Goal: Task Accomplishment & Management: Complete application form

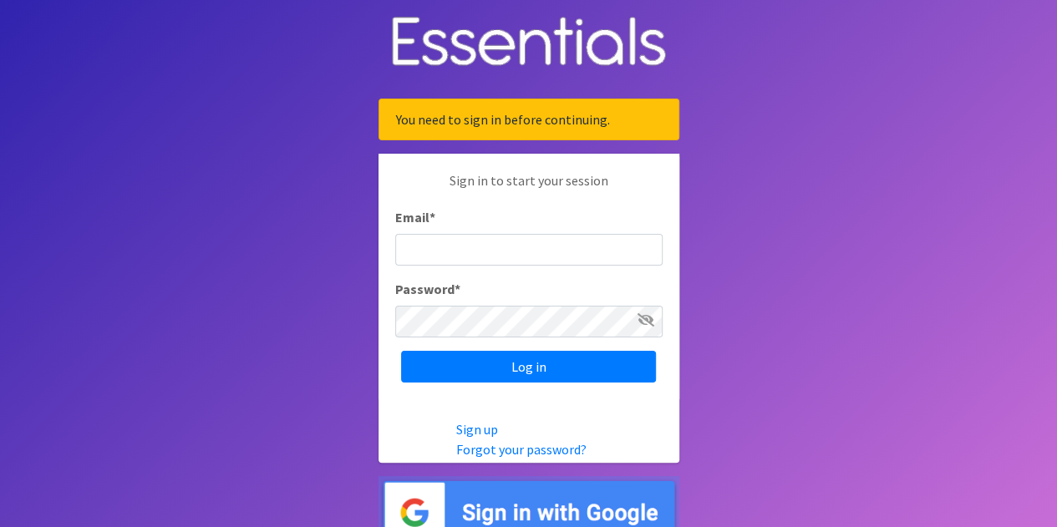
type input "[EMAIL_ADDRESS][DOMAIN_NAME]"
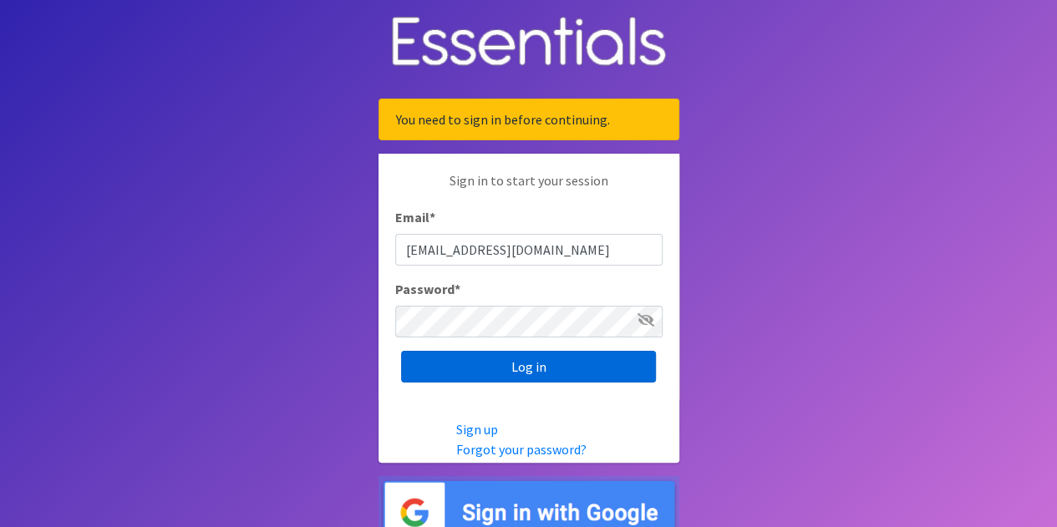
click at [543, 369] on input "Log in" at bounding box center [528, 367] width 255 height 32
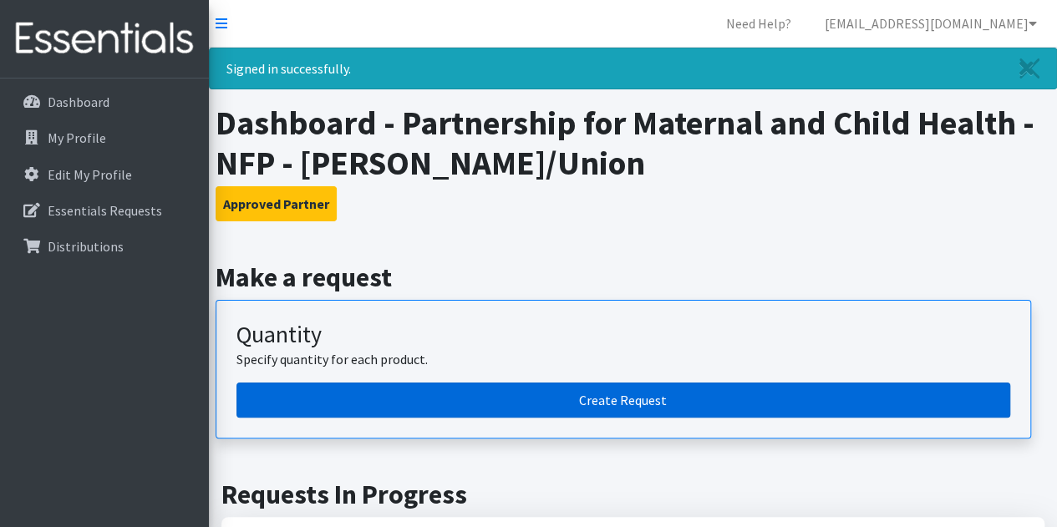
click at [637, 387] on link "Create Request" at bounding box center [624, 400] width 774 height 35
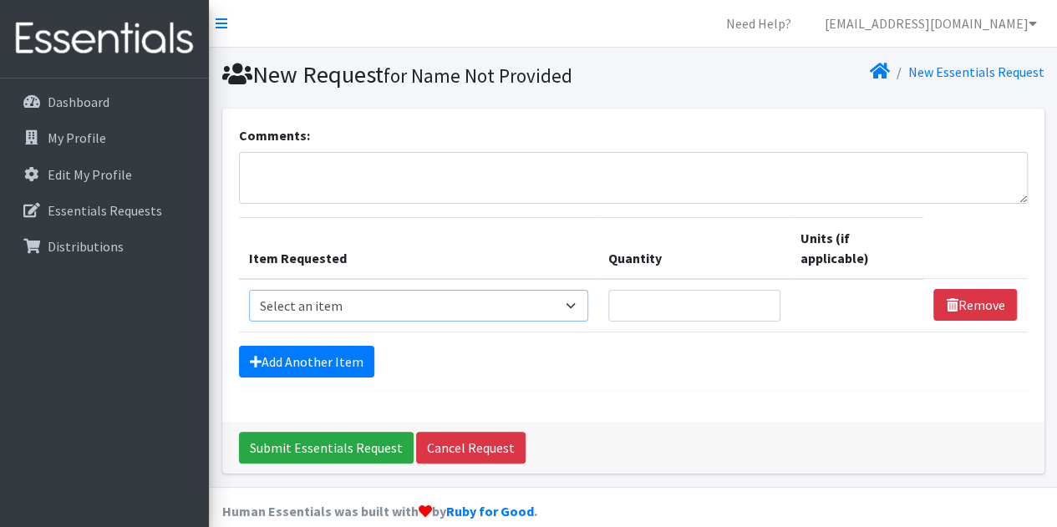
click at [380, 315] on select "Select an item # of Children this order will serve # of Individuals Living in H…" at bounding box center [419, 306] width 340 height 32
select select "7173"
click at [249, 290] on select "Select an item # of Children this order will serve # of Individuals Living in H…" at bounding box center [419, 306] width 340 height 32
click at [668, 300] on input "Quantity" at bounding box center [694, 306] width 172 height 32
type input "1"
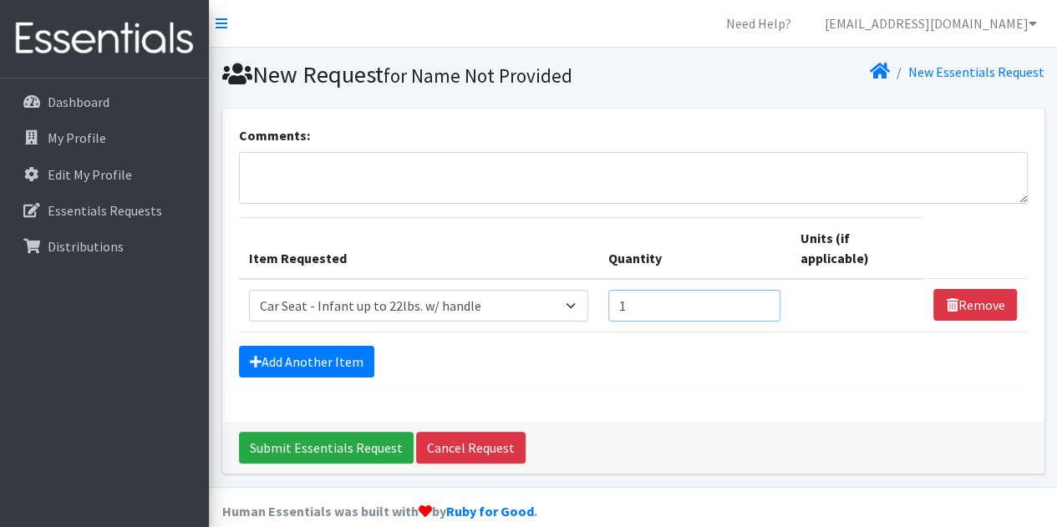
click at [766, 301] on input "1" at bounding box center [694, 306] width 172 height 32
click at [722, 397] on div "Comments: Item Requested Quantity Units (if applicable) Item Requested Select a…" at bounding box center [633, 265] width 822 height 313
click at [302, 365] on link "Add Another Item" at bounding box center [306, 362] width 135 height 32
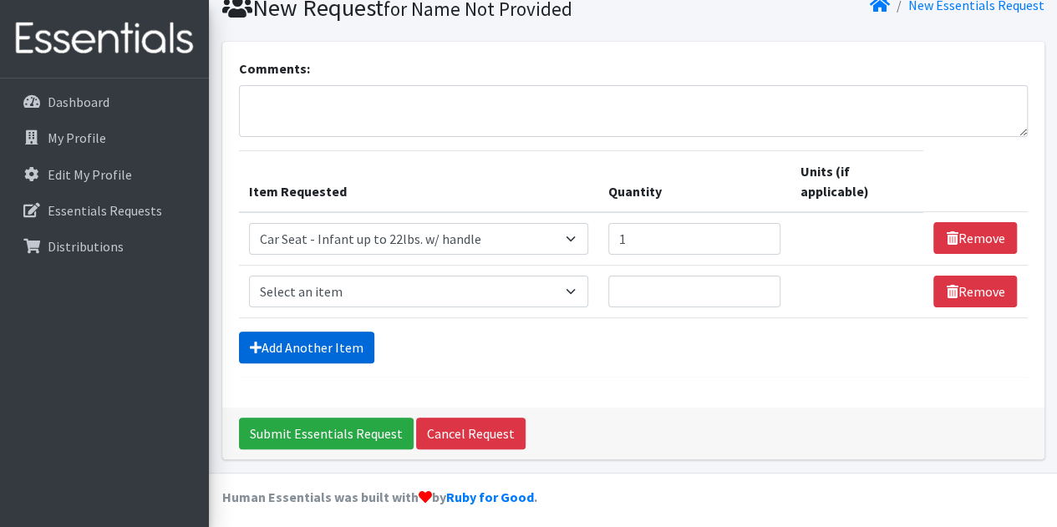
scroll to position [72, 0]
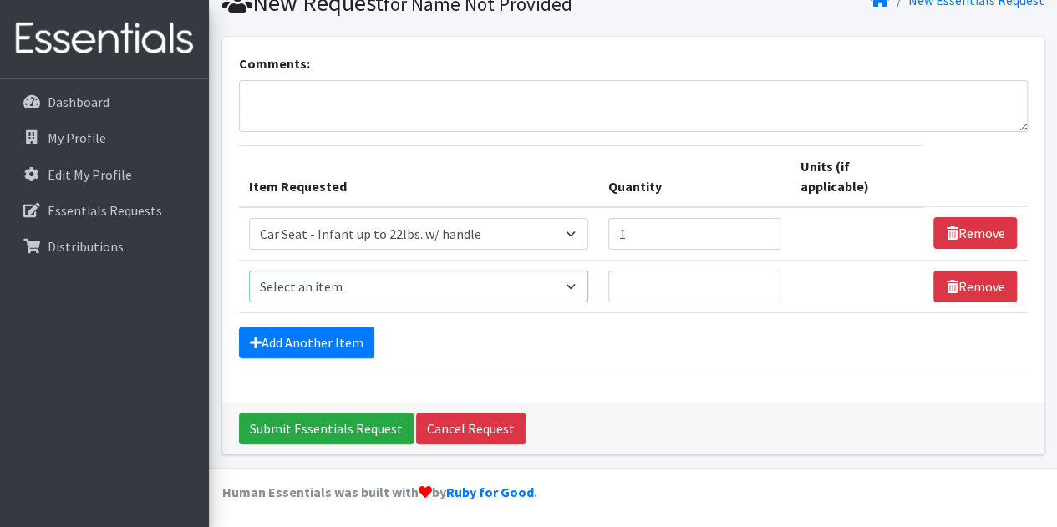
click at [378, 280] on select "Select an item # of Children this order will serve # of Individuals Living in H…" at bounding box center [419, 287] width 340 height 32
click at [752, 106] on textarea "Comments:" at bounding box center [633, 106] width 789 height 52
click at [471, 281] on select "Select an item # of Children this order will serve # of Individuals Living in H…" at bounding box center [419, 287] width 340 height 32
click at [368, 288] on select "Select an item # of Children this order will serve # of Individuals Living in H…" at bounding box center [419, 287] width 340 height 32
select select "1982"
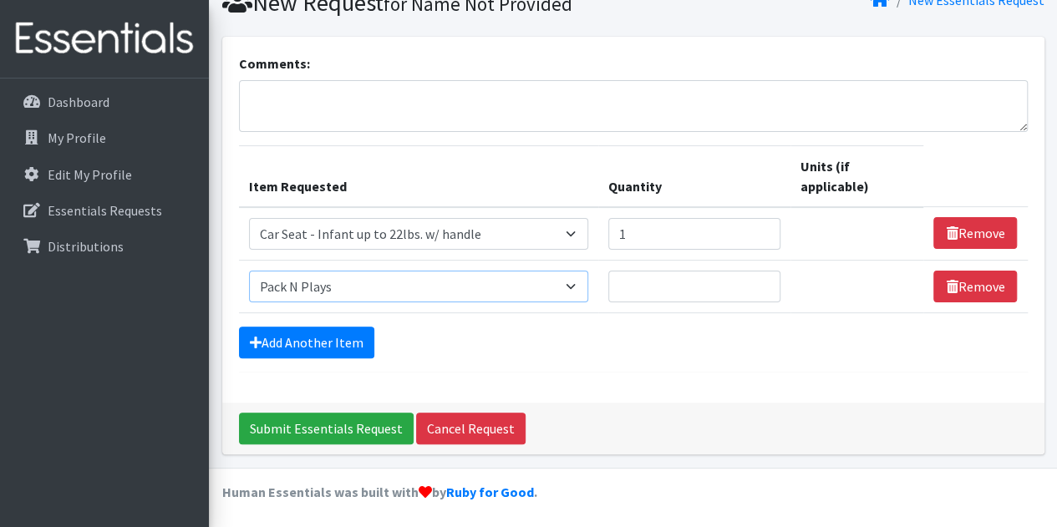
click at [249, 271] on select "Select an item # of Children this order will serve # of Individuals Living in H…" at bounding box center [419, 287] width 340 height 32
click at [715, 376] on div "Comments: Item Requested Quantity Units (if applicable) Item Requested Select a…" at bounding box center [633, 220] width 822 height 366
click at [573, 280] on select "Select an item # of Children this order will serve # of Individuals Living in H…" at bounding box center [419, 287] width 340 height 32
click at [729, 364] on form "Comments: Item Requested Quantity Units (if applicable) Item Requested Select a…" at bounding box center [633, 212] width 789 height 319
click at [674, 283] on input "Quantity" at bounding box center [694, 287] width 172 height 32
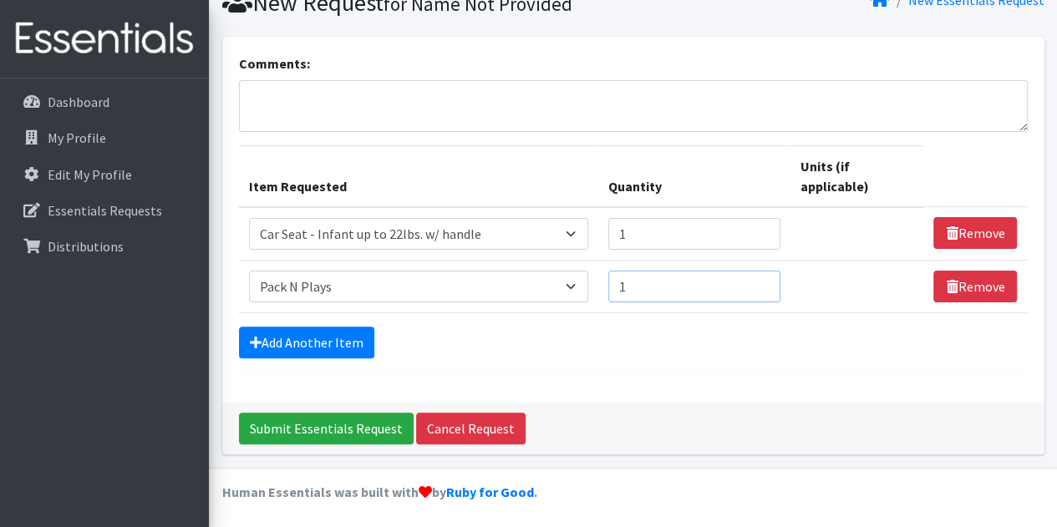
type input "1"
click at [763, 282] on input "1" at bounding box center [694, 287] width 172 height 32
click at [655, 364] on form "Comments: Item Requested Quantity Units (if applicable) Item Requested Select a…" at bounding box center [633, 212] width 789 height 319
click at [287, 328] on link "Add Another Item" at bounding box center [306, 343] width 135 height 32
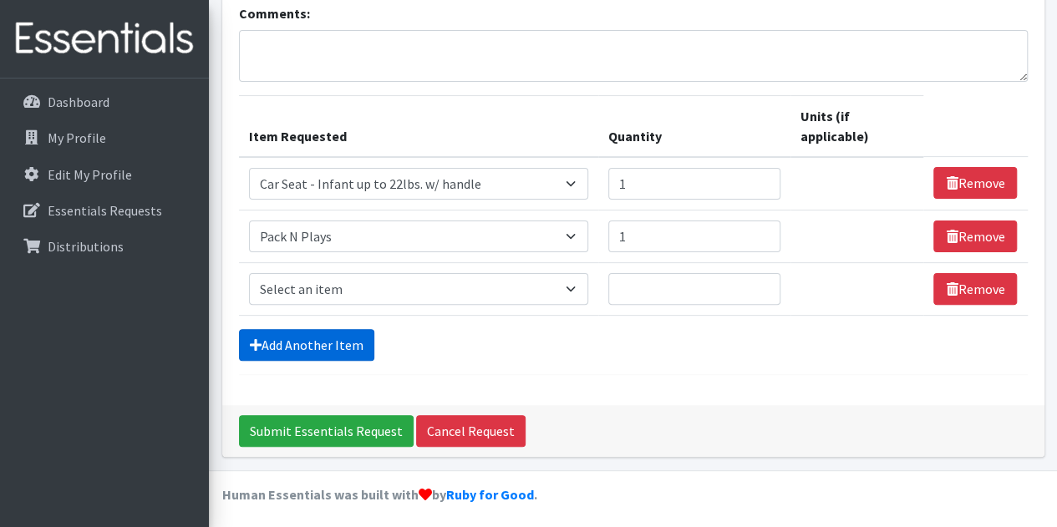
scroll to position [124, 0]
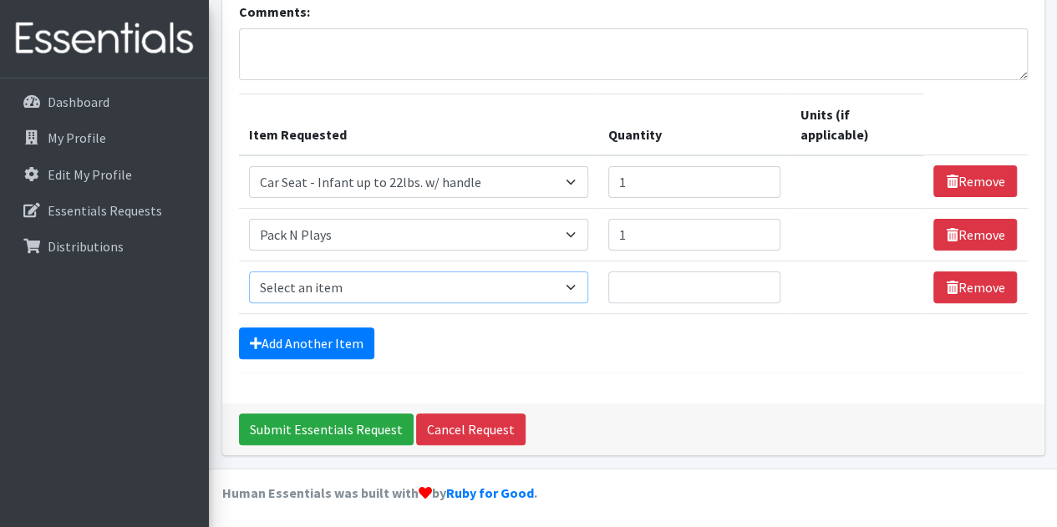
click at [441, 281] on select "Select an item # of Children this order will serve # of Individuals Living in H…" at bounding box center [419, 288] width 340 height 32
click at [249, 272] on select "Select an item # of Children this order will serve # of Individuals Living in H…" at bounding box center [419, 288] width 340 height 32
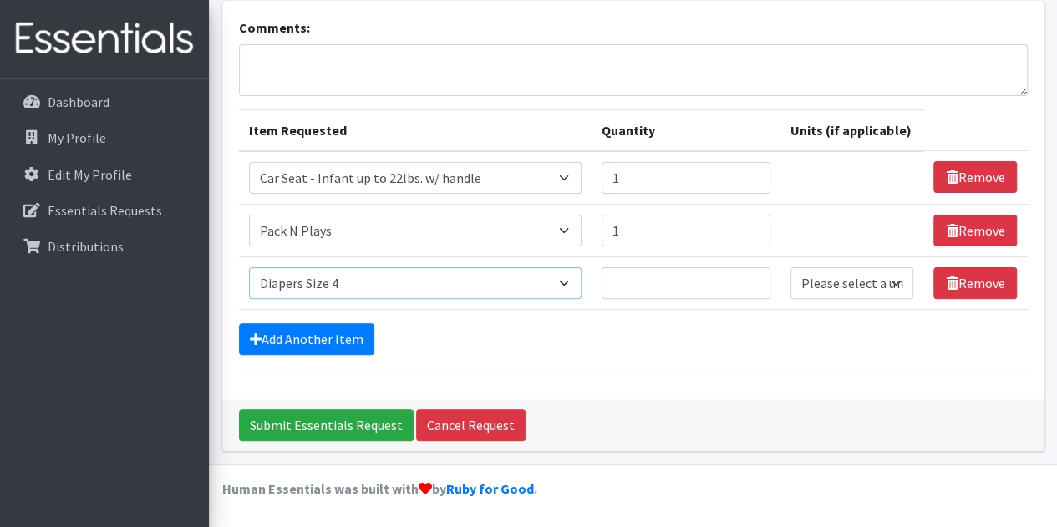
scroll to position [104, 0]
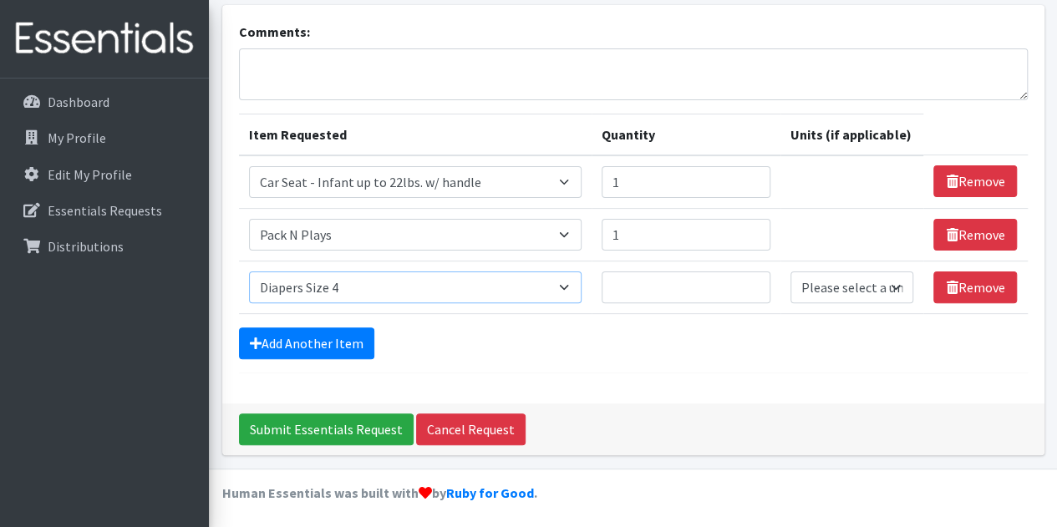
click at [578, 286] on select "Select an item # of Children this order will serve # of Individuals Living in H…" at bounding box center [415, 288] width 333 height 32
select select "1965"
click at [249, 272] on select "Select an item # of Children this order will serve # of Individuals Living in H…" at bounding box center [415, 288] width 333 height 32
click at [562, 372] on div "Comments: Item Requested Quantity Units (if applicable) Item Requested Select a…" at bounding box center [633, 204] width 822 height 399
click at [669, 286] on input "Quantity" at bounding box center [686, 288] width 169 height 32
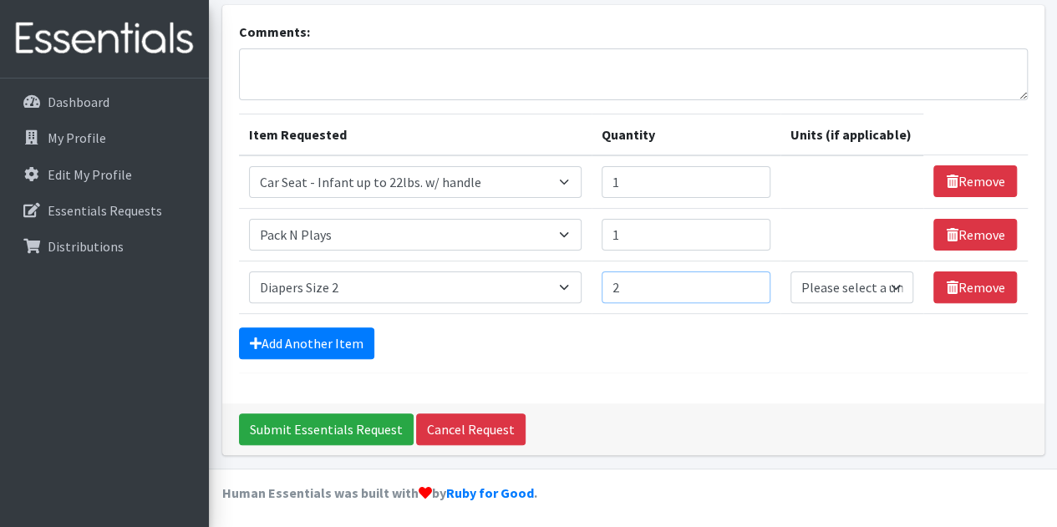
click at [755, 282] on input "2" at bounding box center [686, 288] width 169 height 32
click at [755, 282] on input "3" at bounding box center [686, 288] width 169 height 32
type input "2"
click at [752, 293] on input "2" at bounding box center [686, 288] width 169 height 32
click at [848, 288] on select "Please select a unit units Packs" at bounding box center [852, 288] width 123 height 32
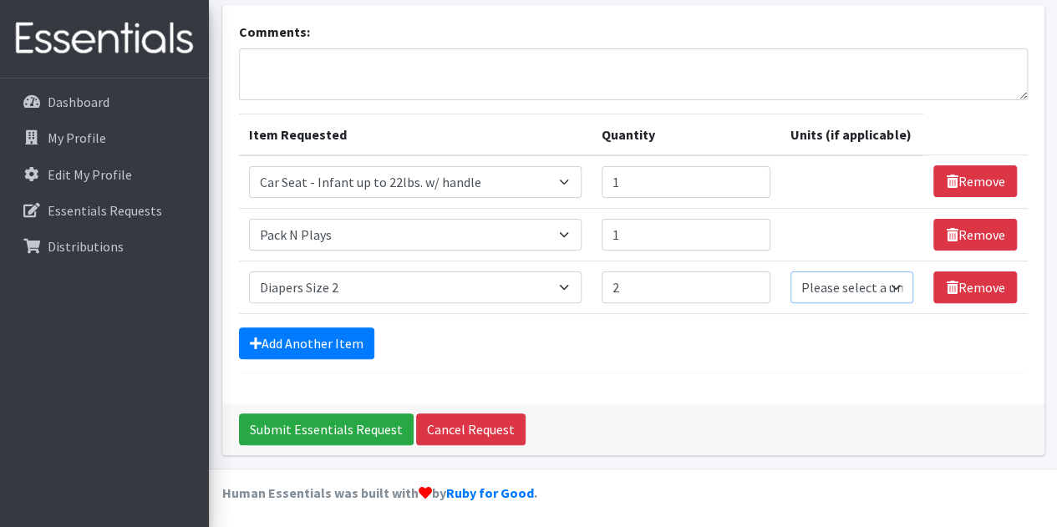
select select "Pack"
click at [791, 272] on select "Please select a unit units Packs" at bounding box center [852, 288] width 123 height 32
click at [819, 361] on form "Comments: Item Requested Quantity Units (if applicable) Item Requested Select a…" at bounding box center [633, 198] width 789 height 352
click at [282, 338] on link "Add Another Item" at bounding box center [306, 344] width 135 height 32
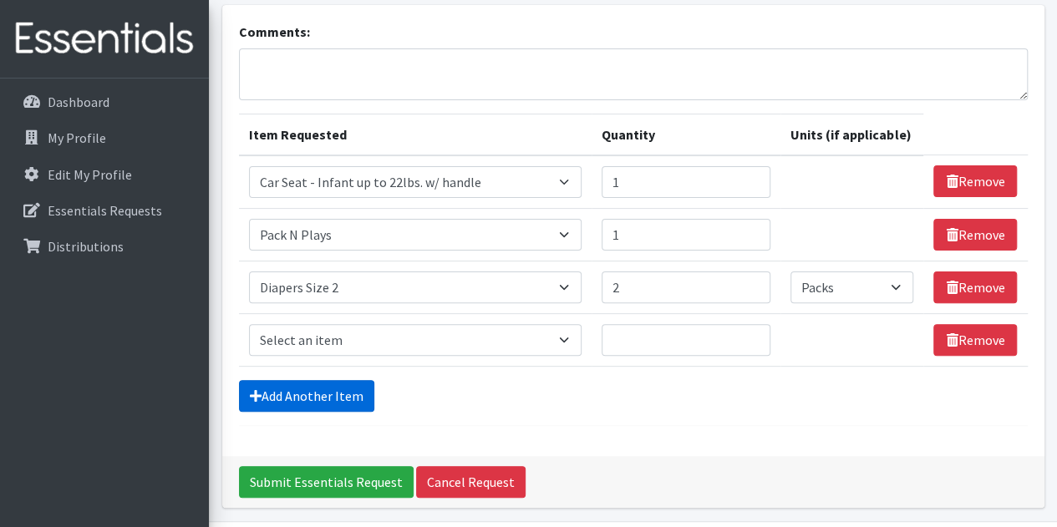
scroll to position [156, 0]
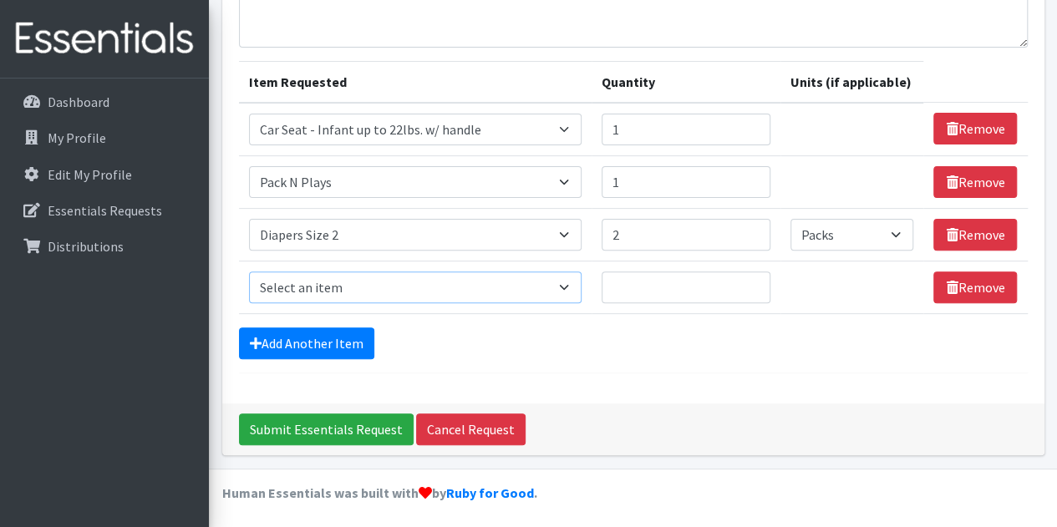
click at [379, 288] on select "Select an item # of Children this order will serve # of Individuals Living in H…" at bounding box center [415, 288] width 333 height 32
select select "6076"
click at [249, 272] on select "Select an item # of Children this order will serve # of Individuals Living in H…" at bounding box center [415, 288] width 333 height 32
click at [674, 288] on input "Quantity" at bounding box center [686, 288] width 169 height 32
click at [752, 277] on input "1" at bounding box center [686, 288] width 169 height 32
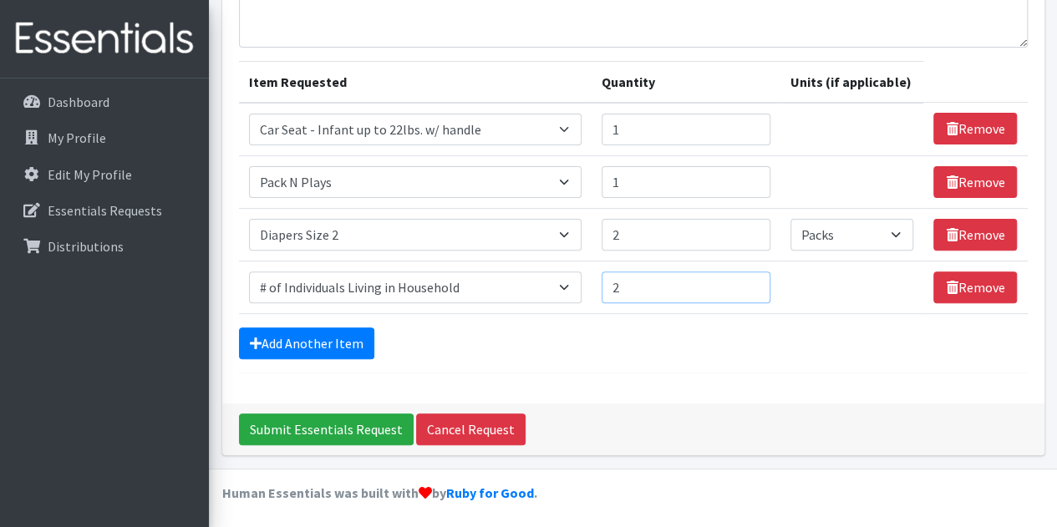
click at [752, 277] on input "2" at bounding box center [686, 288] width 169 height 32
click at [752, 277] on input "3" at bounding box center [686, 288] width 169 height 32
click at [752, 277] on input "4" at bounding box center [686, 288] width 169 height 32
click at [752, 277] on input "5" at bounding box center [686, 288] width 169 height 32
type input "6"
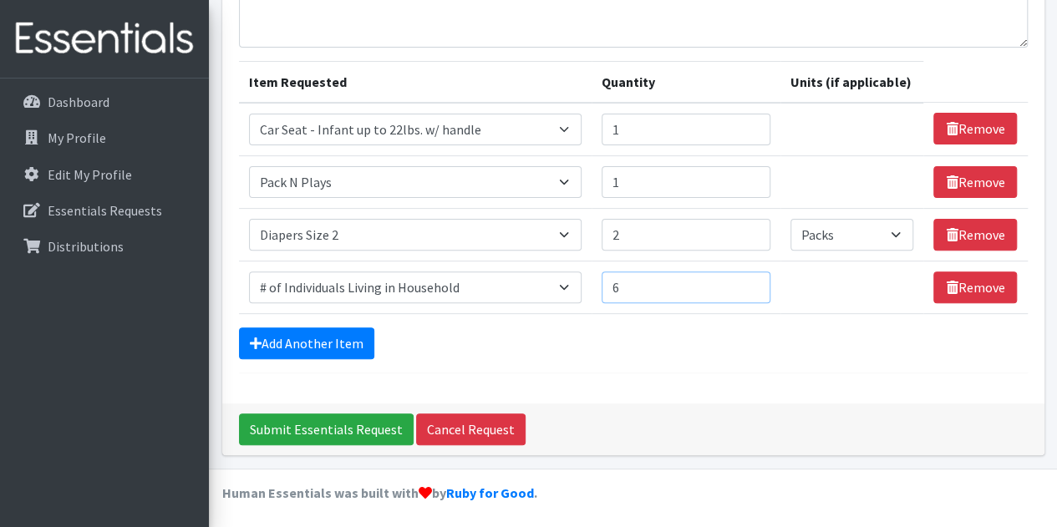
click at [752, 277] on input "6" at bounding box center [686, 288] width 169 height 32
click at [313, 338] on link "Add Another Item" at bounding box center [306, 344] width 135 height 32
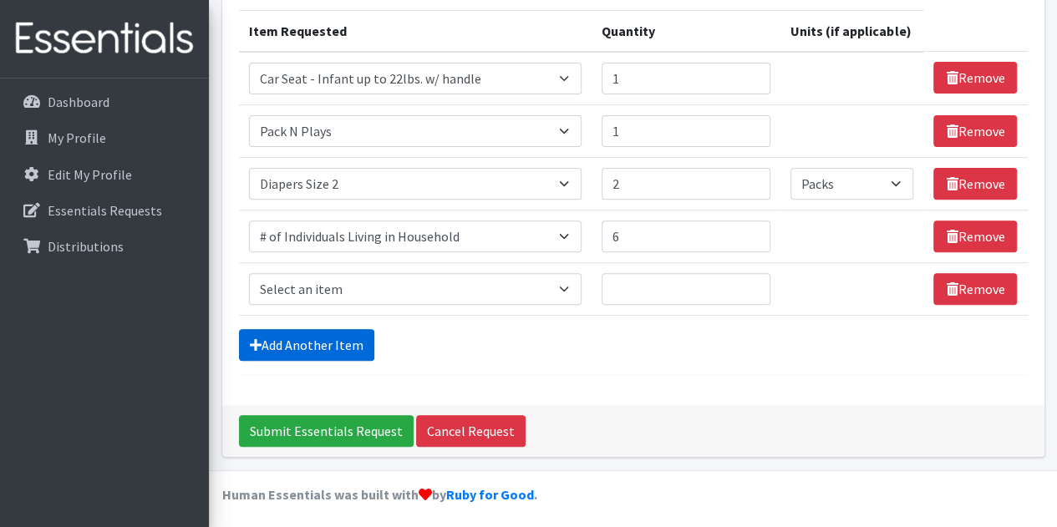
scroll to position [209, 0]
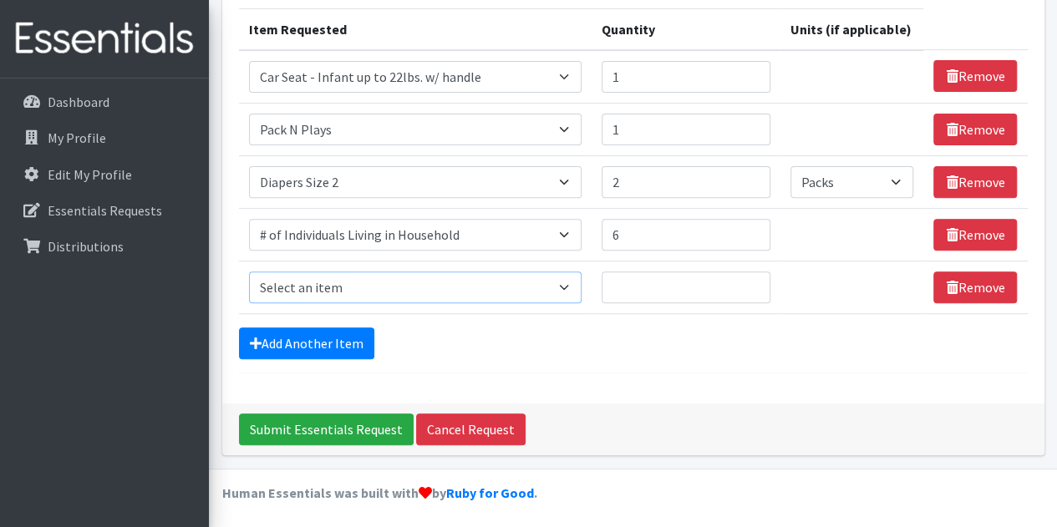
click at [379, 285] on select "Select an item # of Children this order will serve # of Individuals Living in H…" at bounding box center [415, 288] width 333 height 32
select select "13431"
click at [249, 272] on select "Select an item # of Children this order will serve # of Individuals Living in H…" at bounding box center [415, 288] width 333 height 32
click at [757, 280] on input "1" at bounding box center [686, 288] width 169 height 32
type input "2"
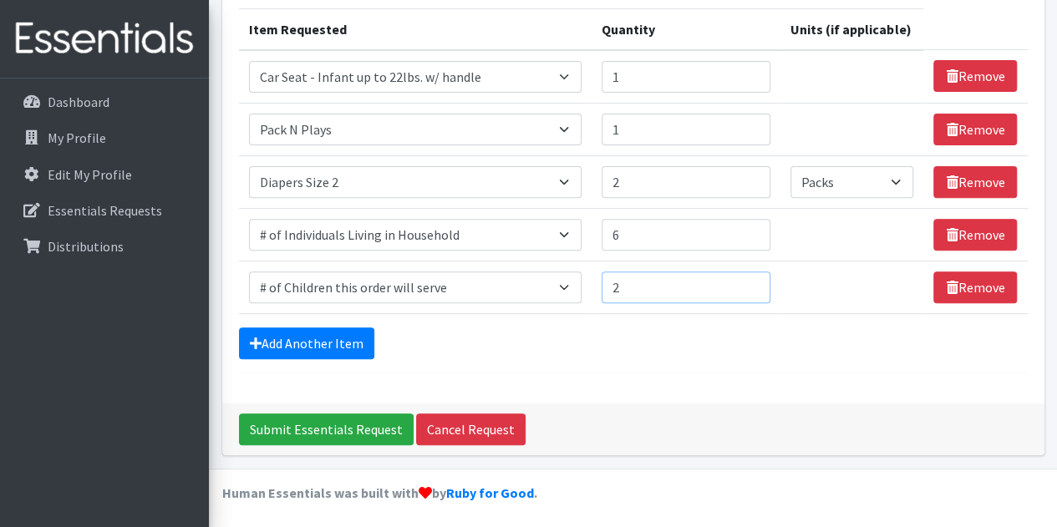
click at [757, 280] on input "2" at bounding box center [686, 288] width 169 height 32
click at [621, 370] on div "Comments: Item Requested Quantity Units (if applicable) Item Requested Select a…" at bounding box center [633, 152] width 822 height 504
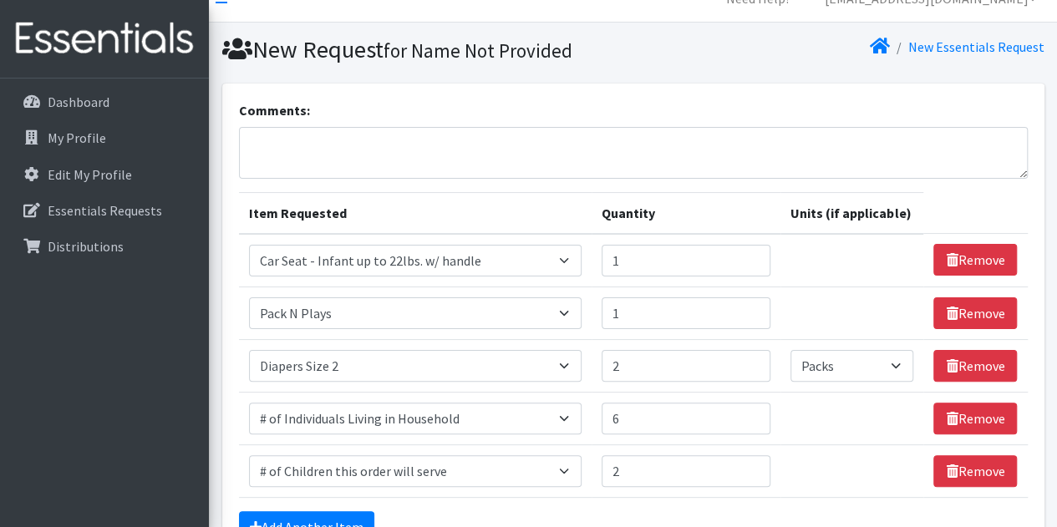
scroll to position [26, 0]
click at [491, 147] on textarea "Comments:" at bounding box center [633, 152] width 789 height 52
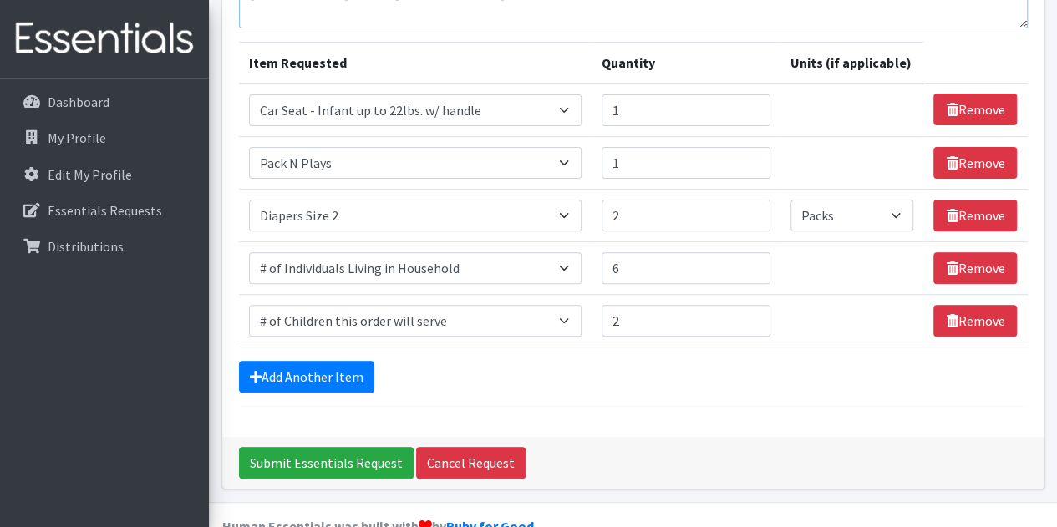
scroll to position [181, 0]
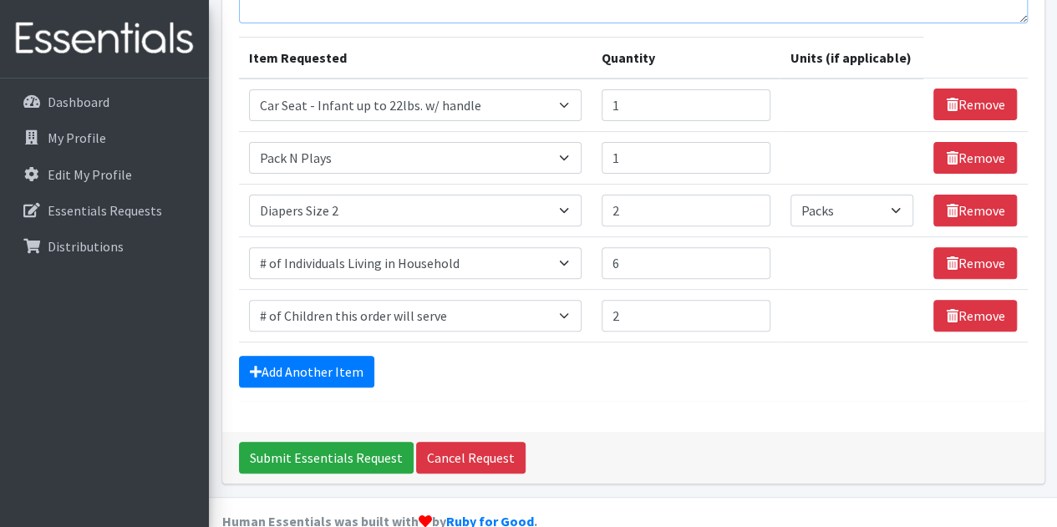
type textarea "Julissa Encalada - NHV - 201-374-3074 Thank you!"
click at [308, 362] on link "Add Another Item" at bounding box center [306, 372] width 135 height 32
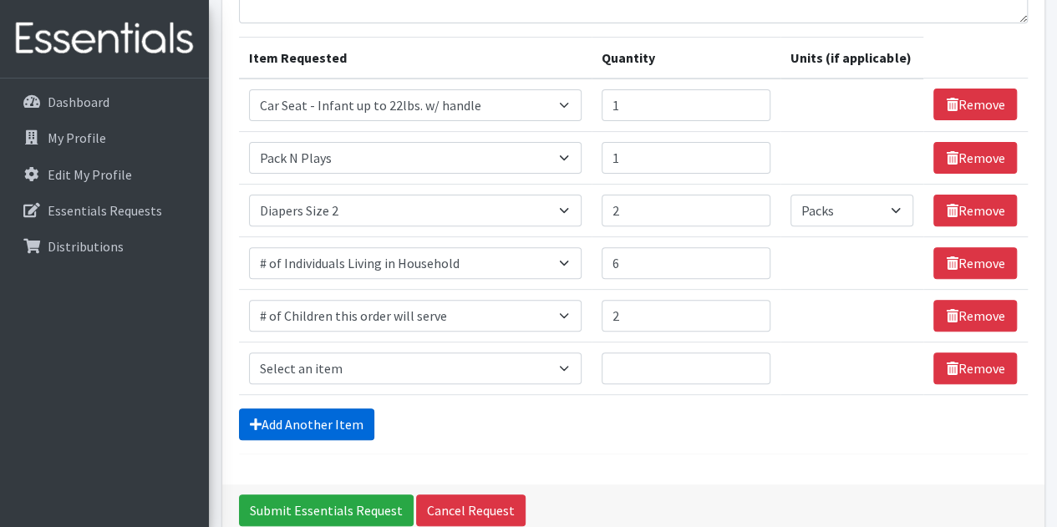
scroll to position [261, 0]
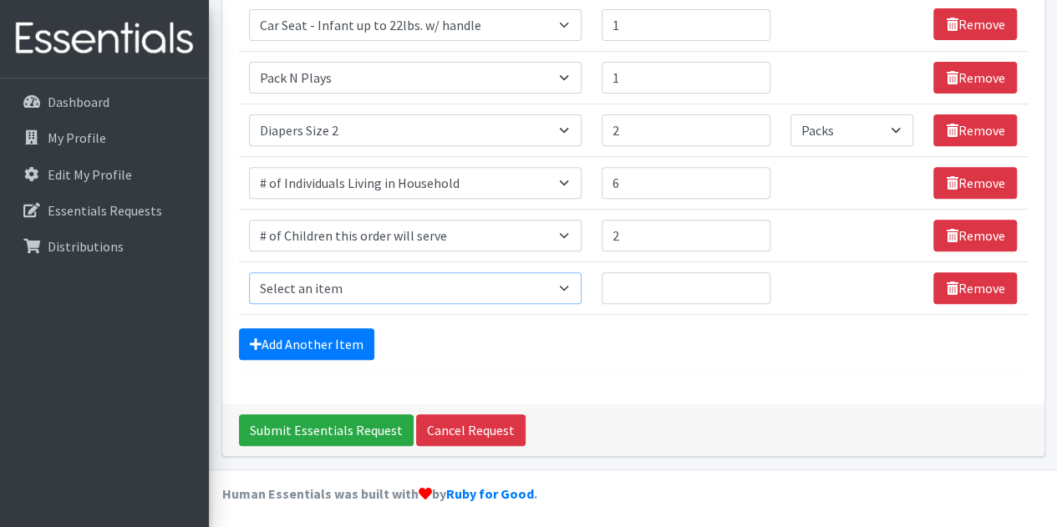
click at [371, 280] on select "Select an item # of Children this order will serve # of Individuals Living in H…" at bounding box center [415, 288] width 333 height 32
select select "1929"
click at [249, 272] on select "Select an item # of Children this order will serve # of Individuals Living in H…" at bounding box center [415, 288] width 333 height 32
click at [755, 282] on input "1" at bounding box center [686, 288] width 169 height 32
type input "2"
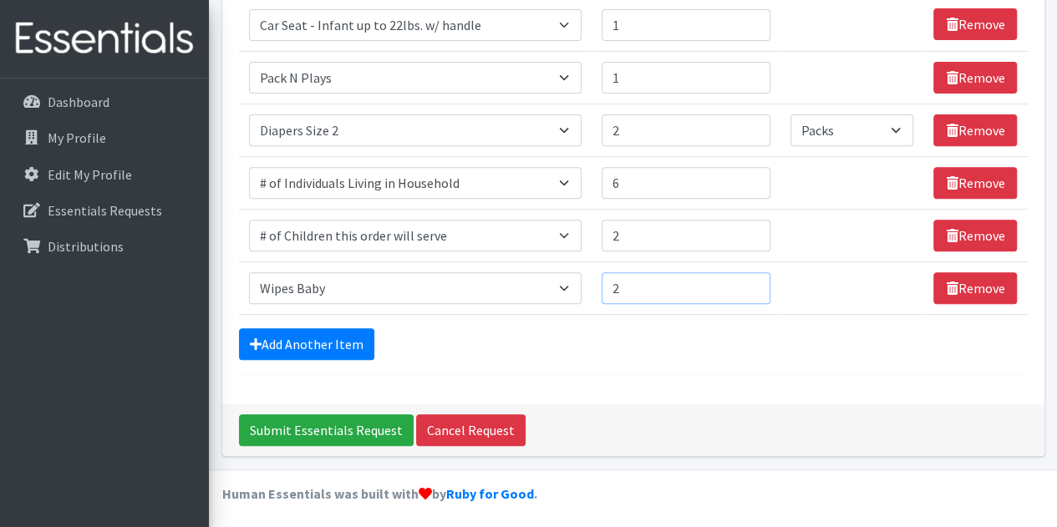
click at [755, 282] on input "2" at bounding box center [686, 288] width 169 height 32
click at [725, 340] on div "Add Another Item" at bounding box center [633, 344] width 789 height 32
click at [264, 347] on link "Add Another Item" at bounding box center [306, 344] width 135 height 32
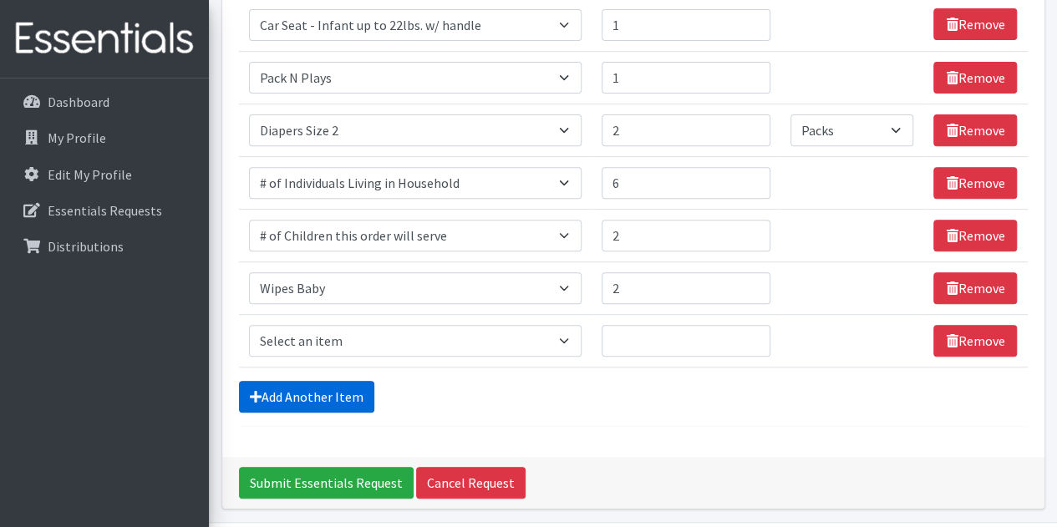
scroll to position [313, 0]
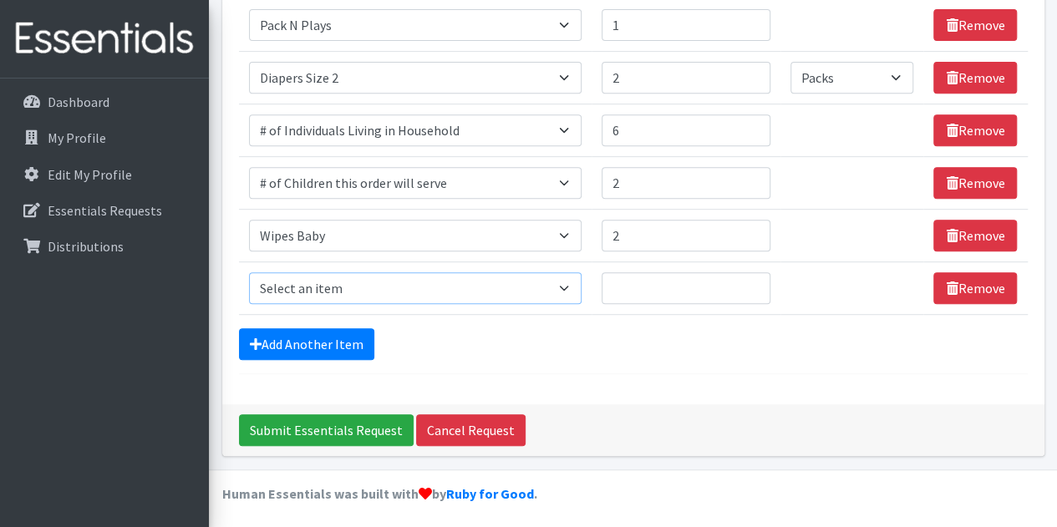
click at [356, 286] on select "Select an item # of Children this order will serve # of Individuals Living in H…" at bounding box center [415, 288] width 333 height 32
click at [710, 355] on div "Add Another Item" at bounding box center [633, 344] width 789 height 32
click at [376, 285] on select "Select an item # of Children this order will serve # of Individuals Living in H…" at bounding box center [415, 288] width 333 height 32
select select "5659"
click at [249, 272] on select "Select an item # of Children this order will serve # of Individuals Living in H…" at bounding box center [415, 288] width 333 height 32
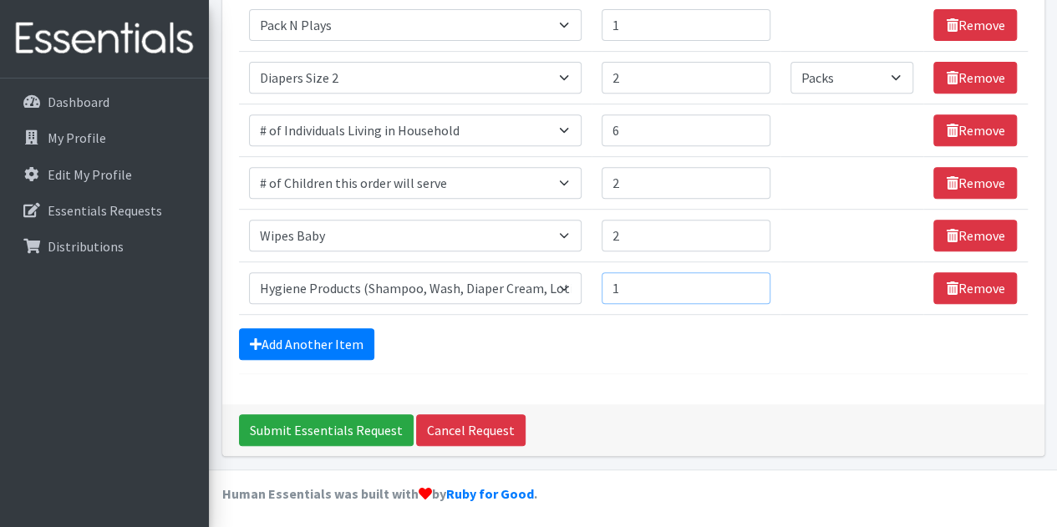
click at [754, 277] on input "1" at bounding box center [686, 288] width 169 height 32
type input "2"
click at [752, 282] on input "2" at bounding box center [686, 288] width 169 height 32
click at [649, 353] on div "Add Another Item" at bounding box center [633, 344] width 789 height 32
click at [506, 354] on div "Add Another Item" at bounding box center [633, 344] width 789 height 32
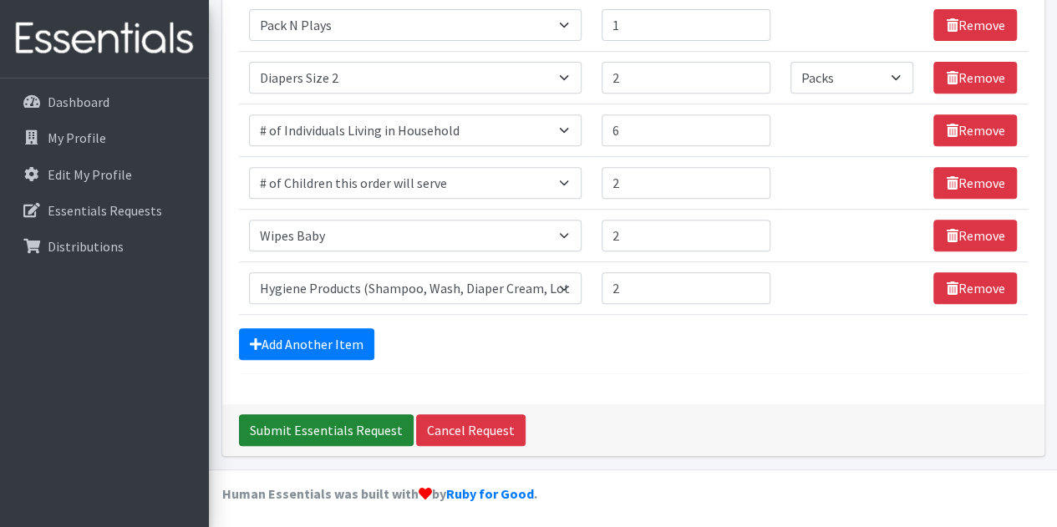
click at [346, 425] on input "Submit Essentials Request" at bounding box center [326, 431] width 175 height 32
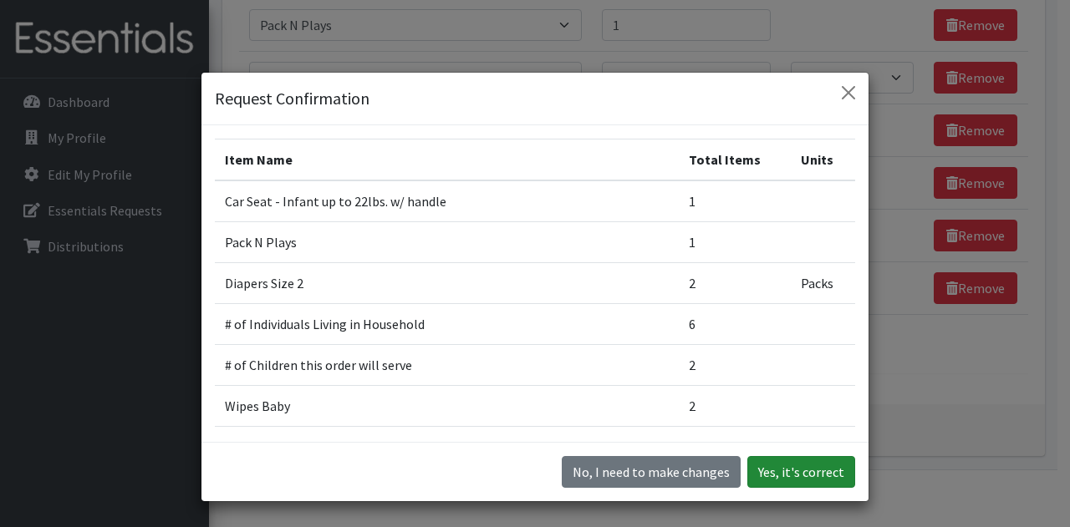
click at [803, 473] on button "Yes, it's correct" at bounding box center [801, 472] width 108 height 32
